Goal: Find contact information: Find contact information

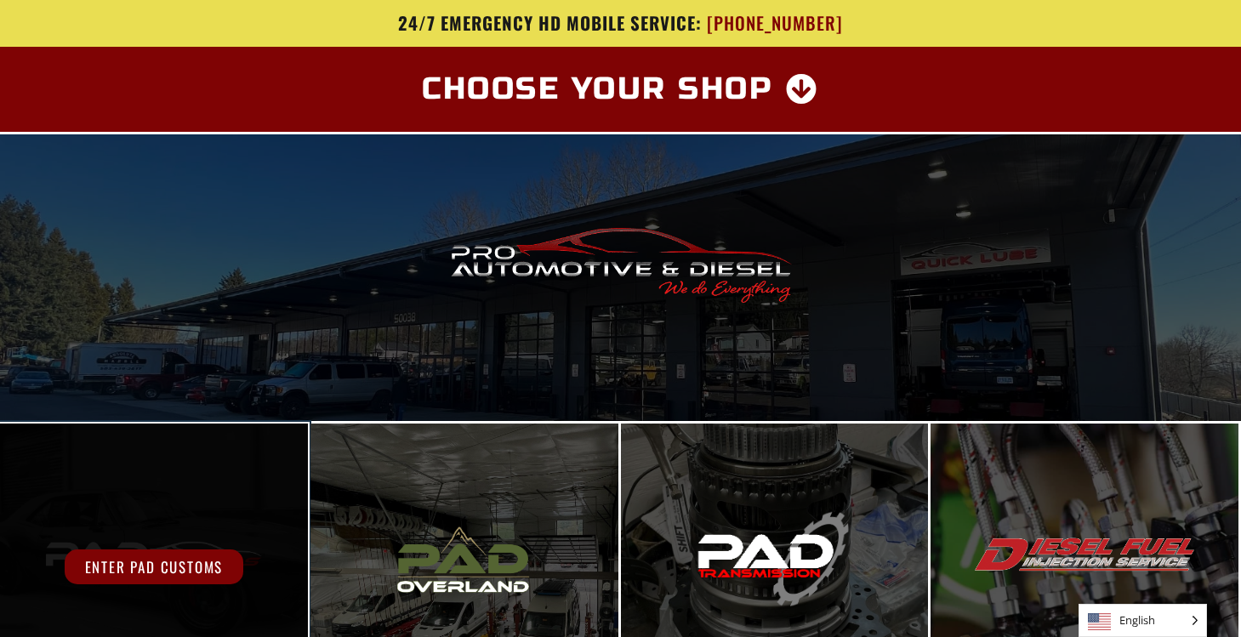
click at [113, 577] on span "Enter PAD Customs" at bounding box center [154, 566] width 179 height 35
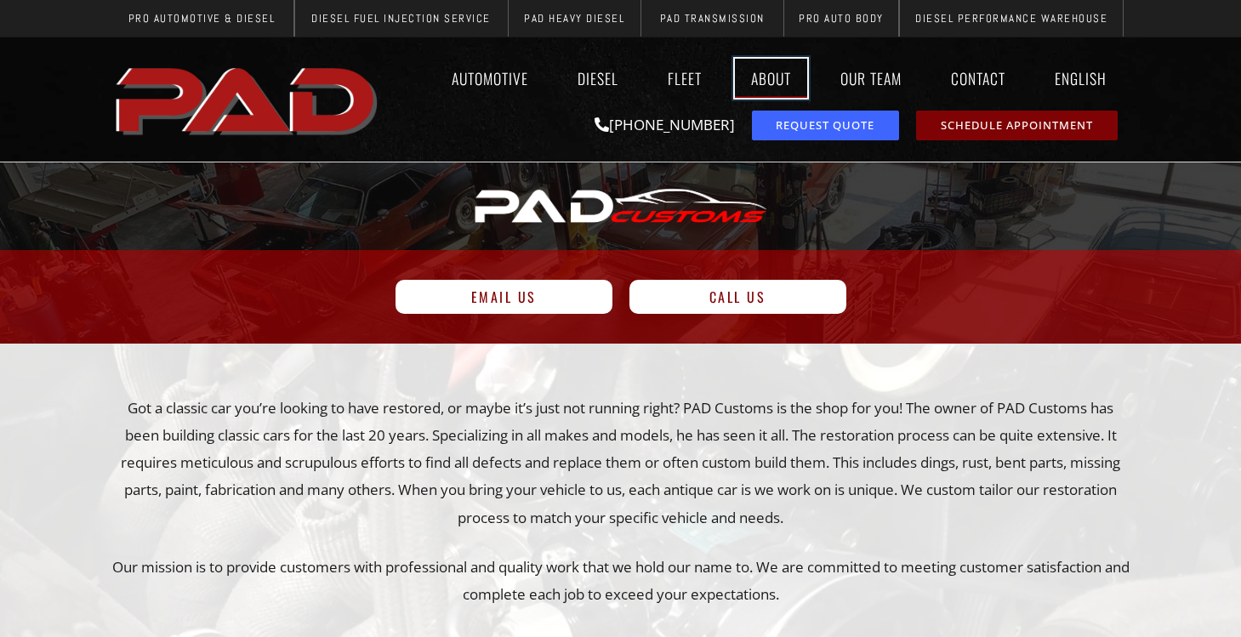
click at [775, 79] on link "About" at bounding box center [771, 78] width 72 height 39
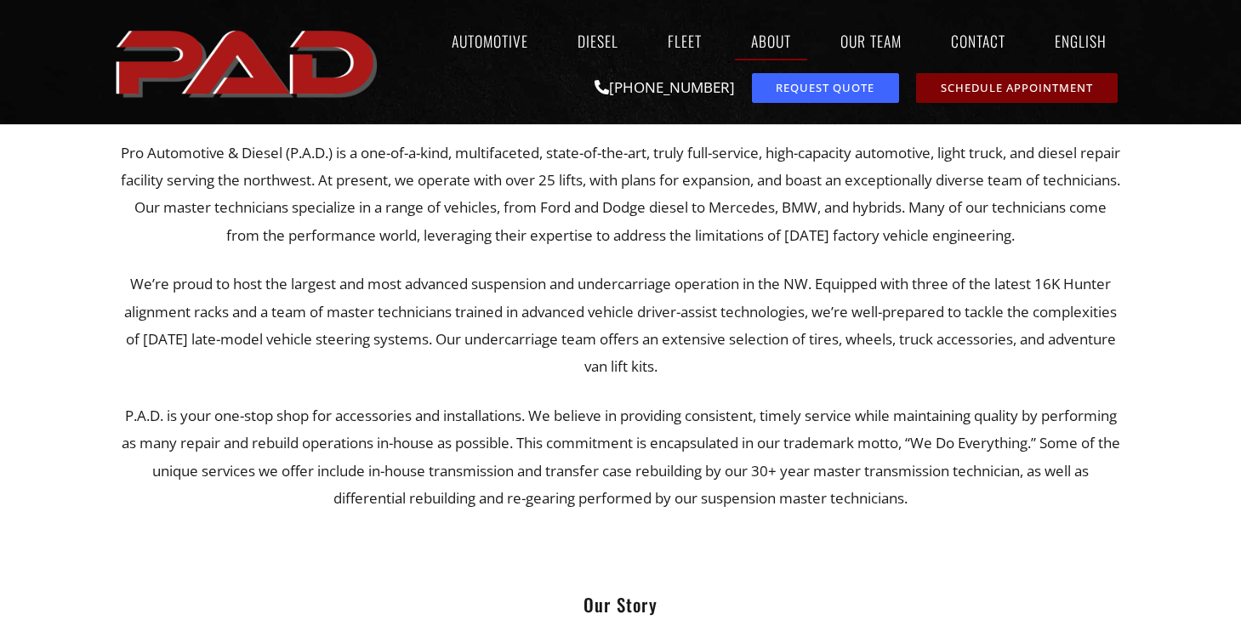
scroll to position [595, 0]
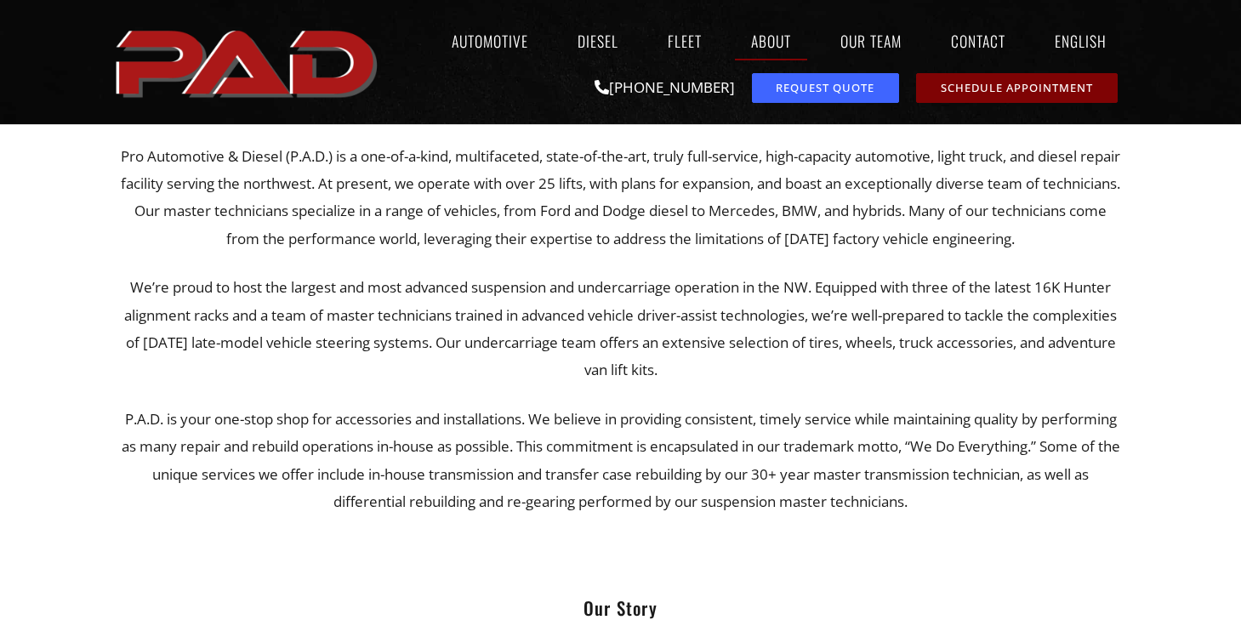
click at [114, 547] on div "Who We Are Pro Automotive & Diesel (P.A.D.) is a one-of-a-kind, multifaceted, s…" at bounding box center [621, 337] width 1020 height 1270
click at [1191, 146] on div at bounding box center [620, 352] width 1241 height 1368
click at [957, 37] on link "Contact" at bounding box center [977, 40] width 87 height 39
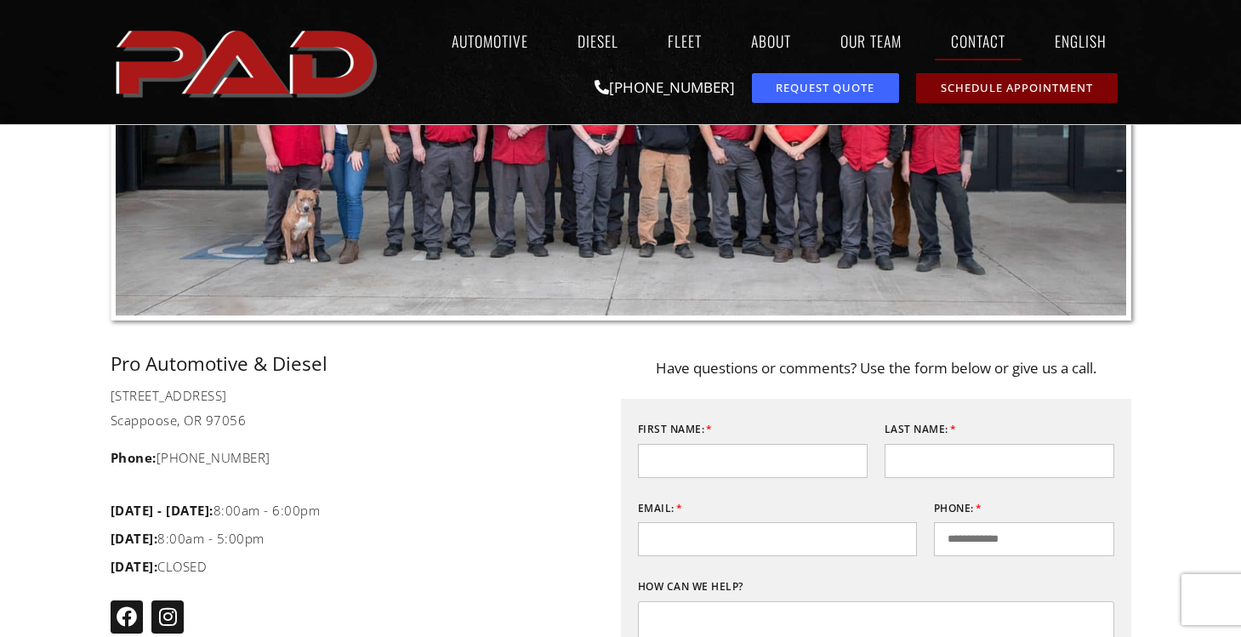
scroll to position [85, 0]
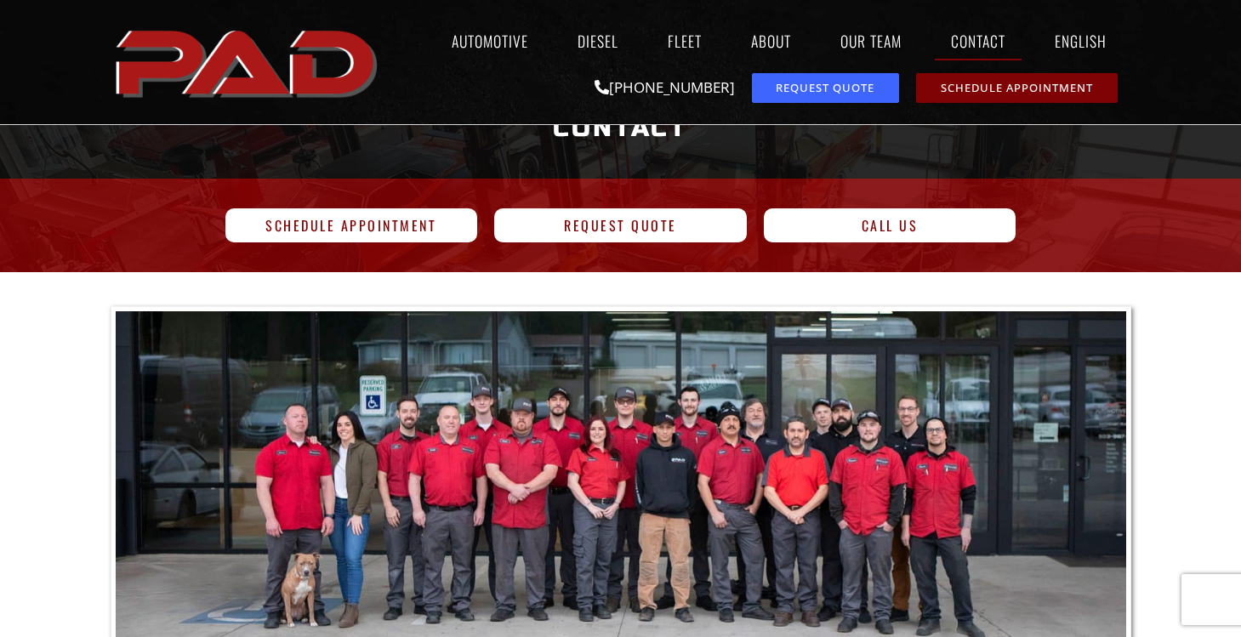
click at [616, 457] on img at bounding box center [621, 495] width 1010 height 368
